Goal: Check status: Check status

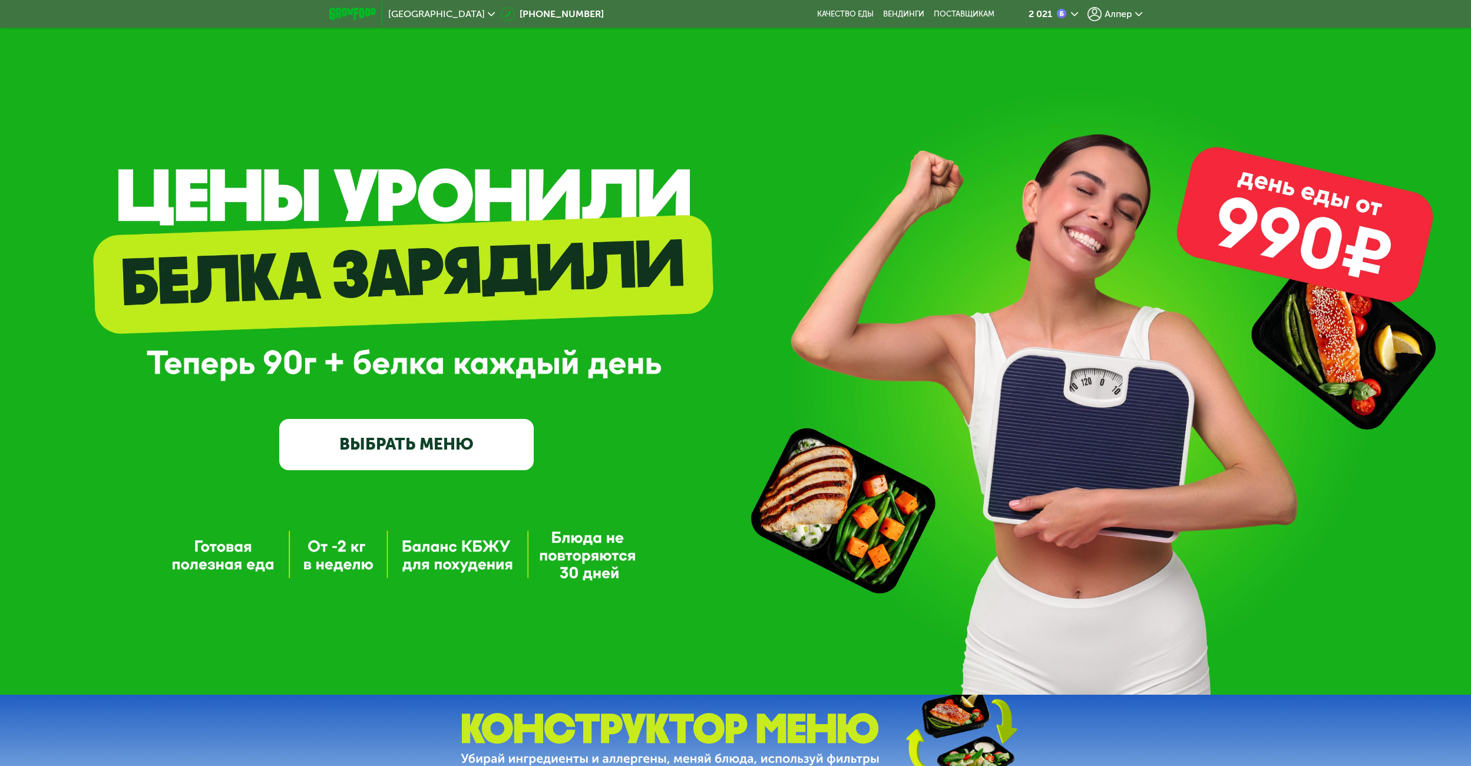
click at [1120, 12] on span "Алпер" at bounding box center [1119, 13] width 28 height 9
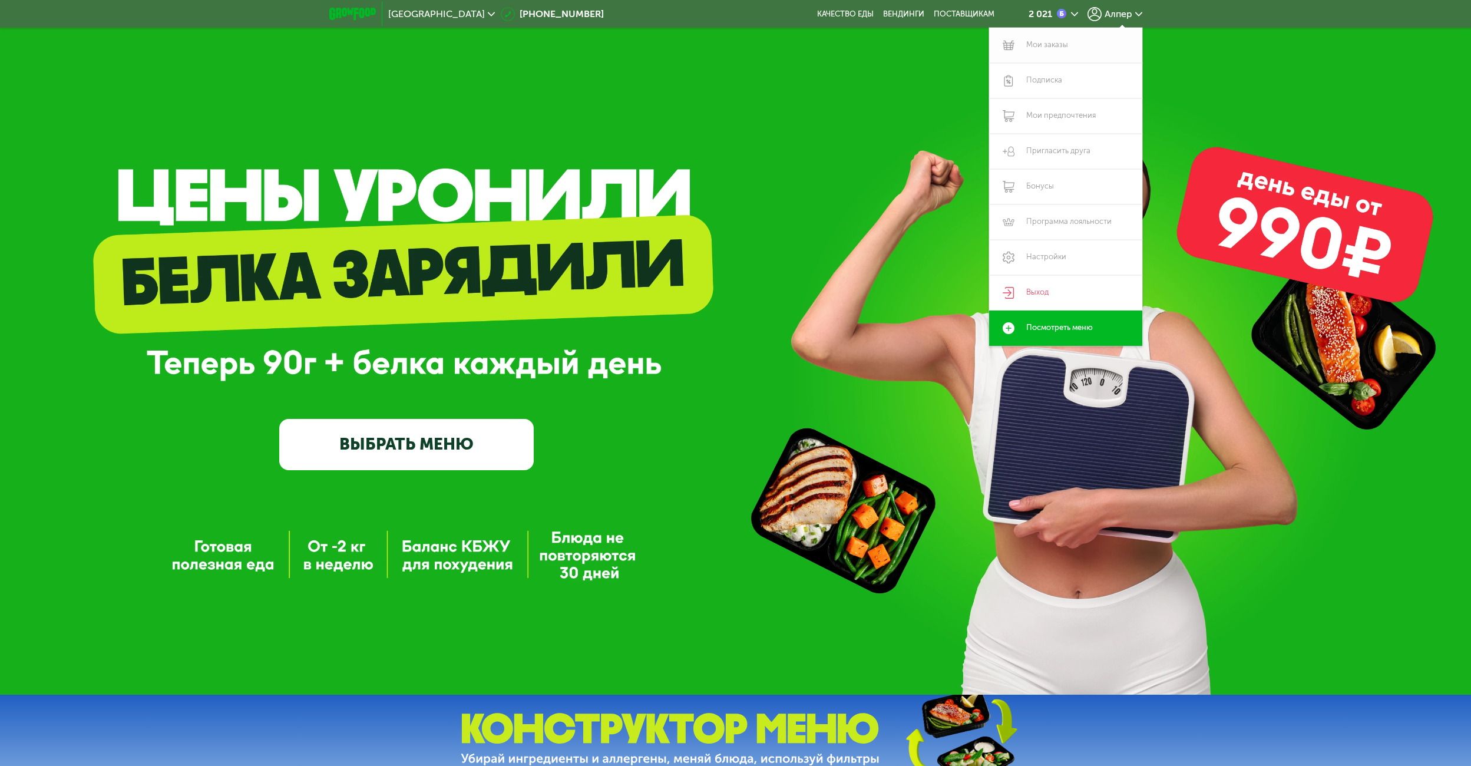
click at [1054, 48] on link "Мои заказы" at bounding box center [1065, 45] width 153 height 35
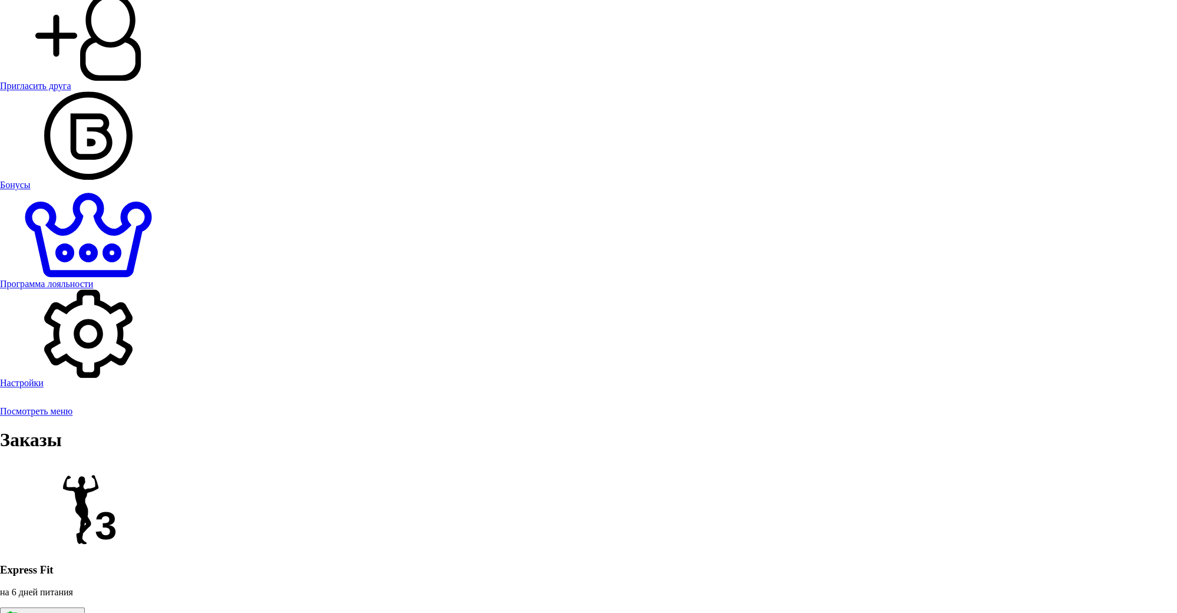
scroll to position [896, 0]
